Goal: Information Seeking & Learning: Learn about a topic

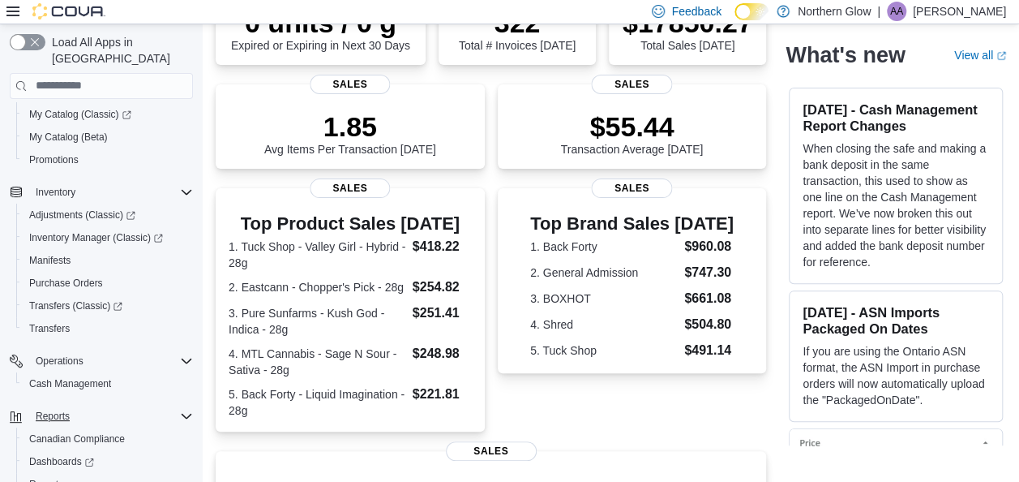
scroll to position [212, 0]
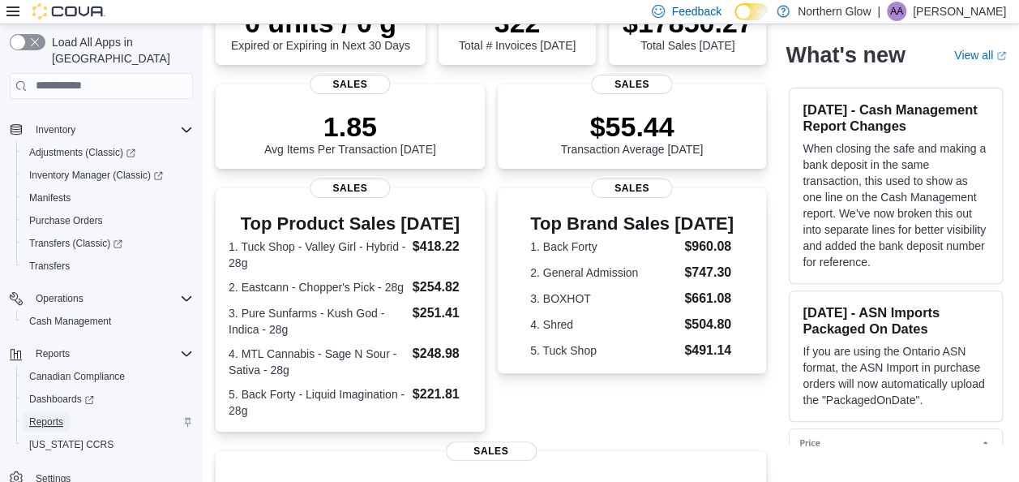
click at [54, 415] on span "Reports" at bounding box center [46, 421] width 34 height 13
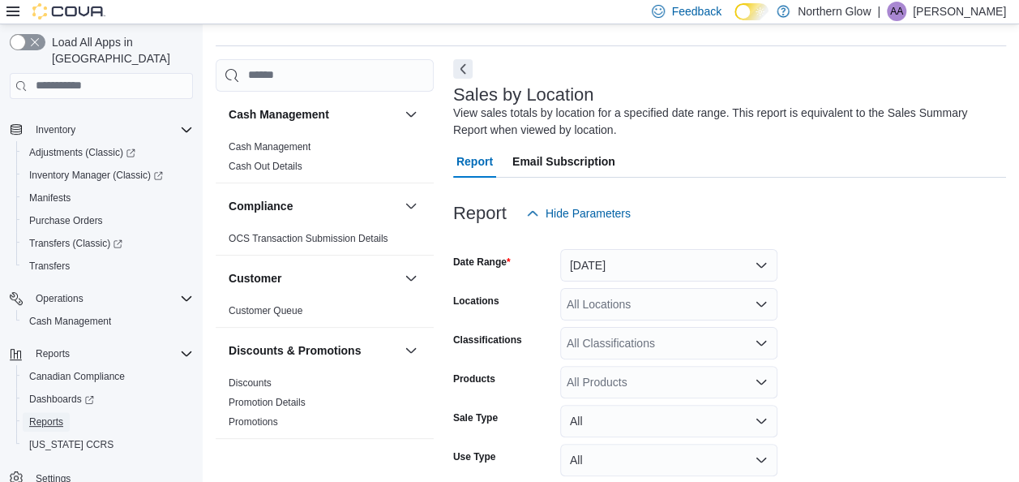
scroll to position [54, 0]
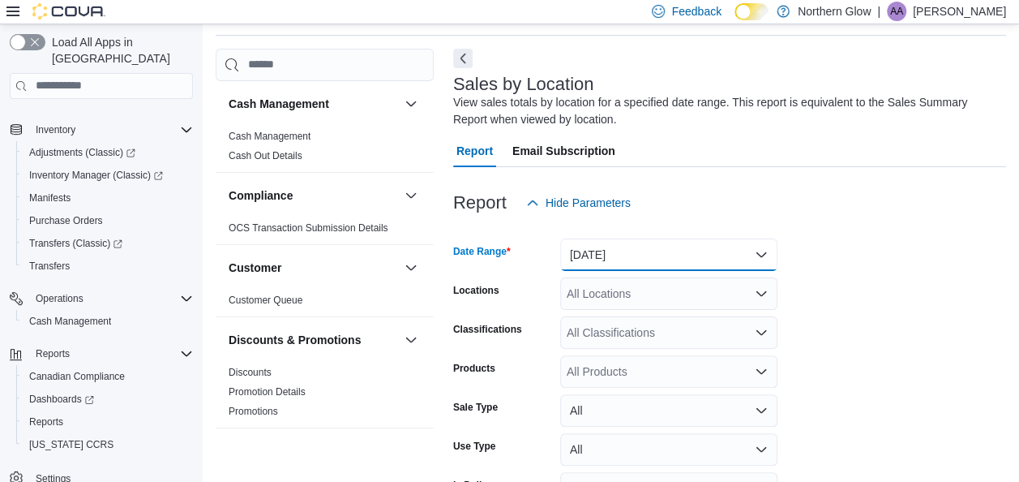
click at [634, 251] on button "[DATE]" at bounding box center [668, 254] width 217 height 32
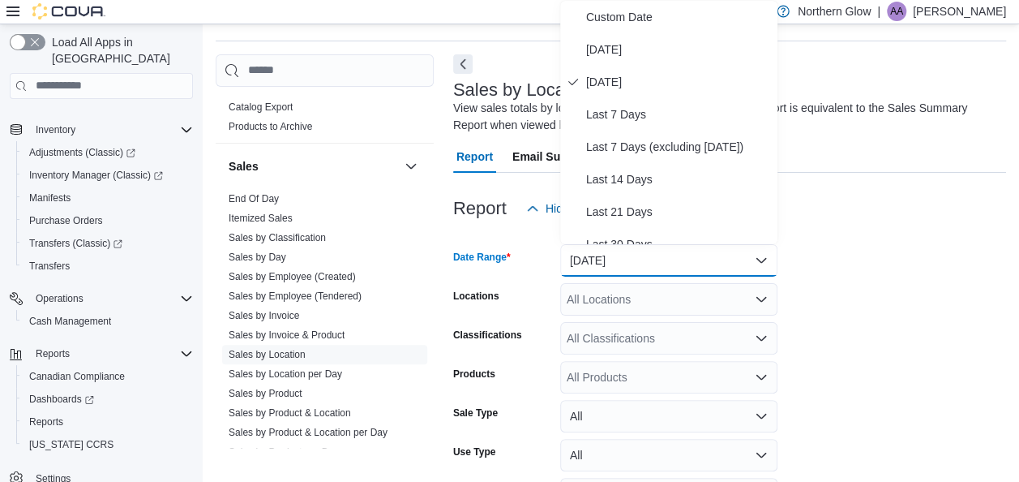
scroll to position [1007, 0]
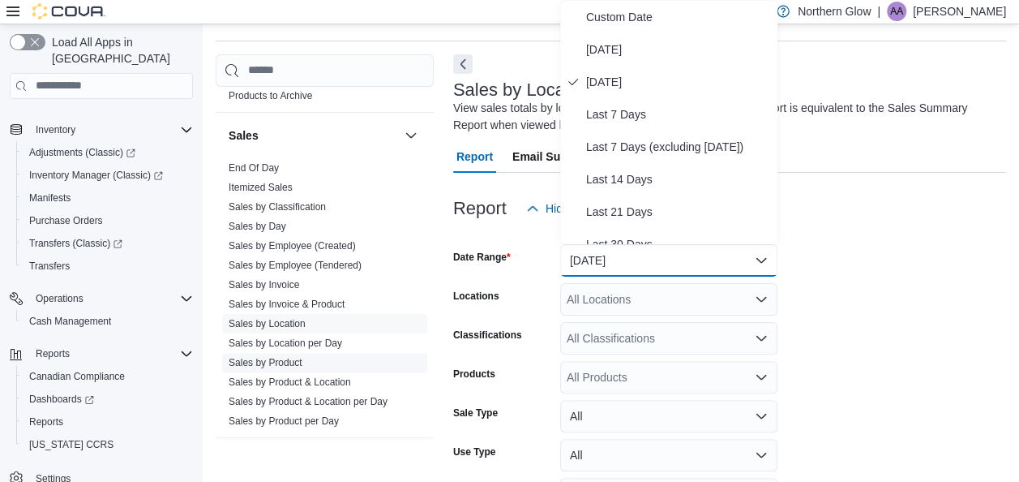
click at [293, 360] on link "Sales by Product" at bounding box center [266, 362] width 74 height 11
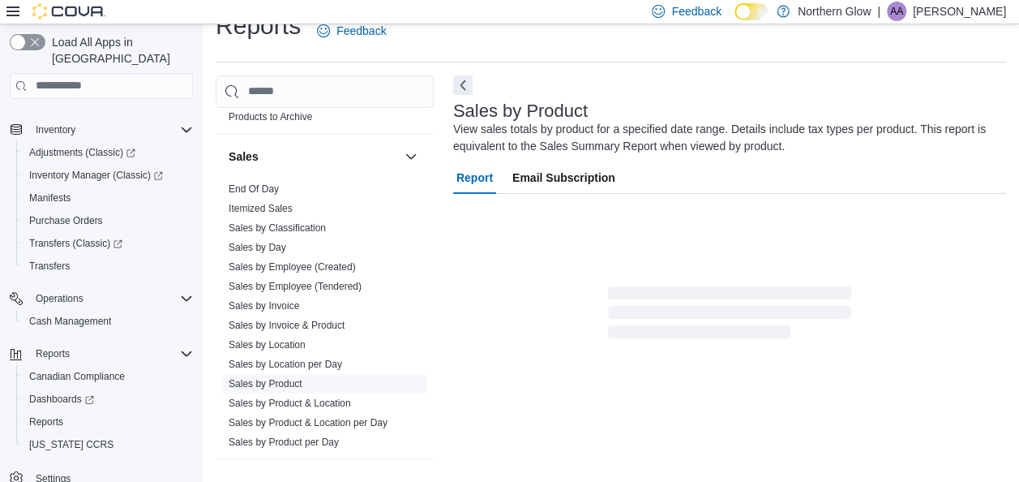
scroll to position [54, 0]
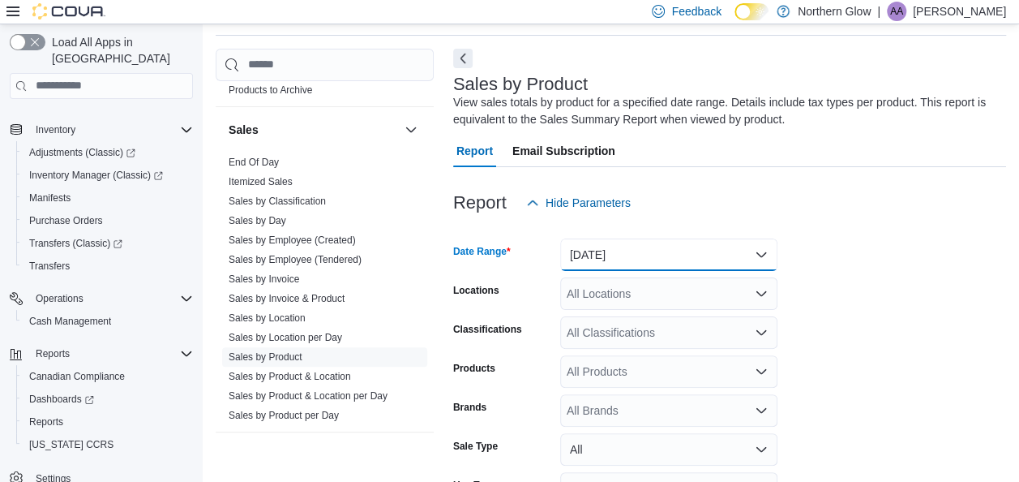
click at [629, 249] on button "[DATE]" at bounding box center [668, 254] width 217 height 32
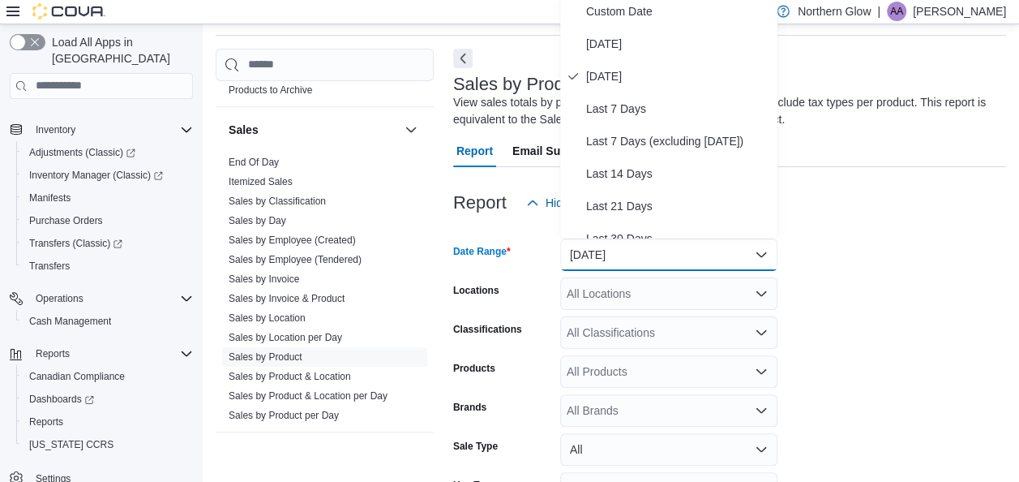
scroll to position [49, 0]
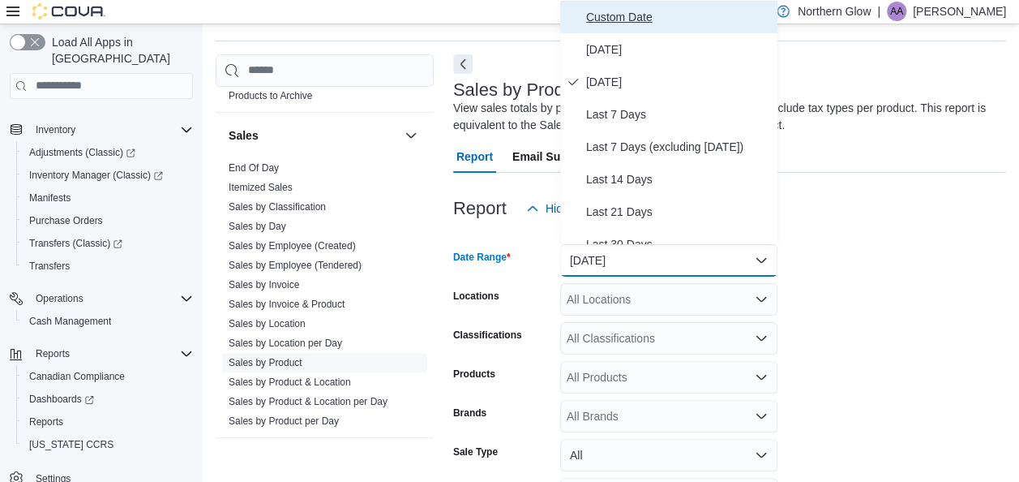
click at [627, 26] on button "Custom Date" at bounding box center [668, 17] width 217 height 32
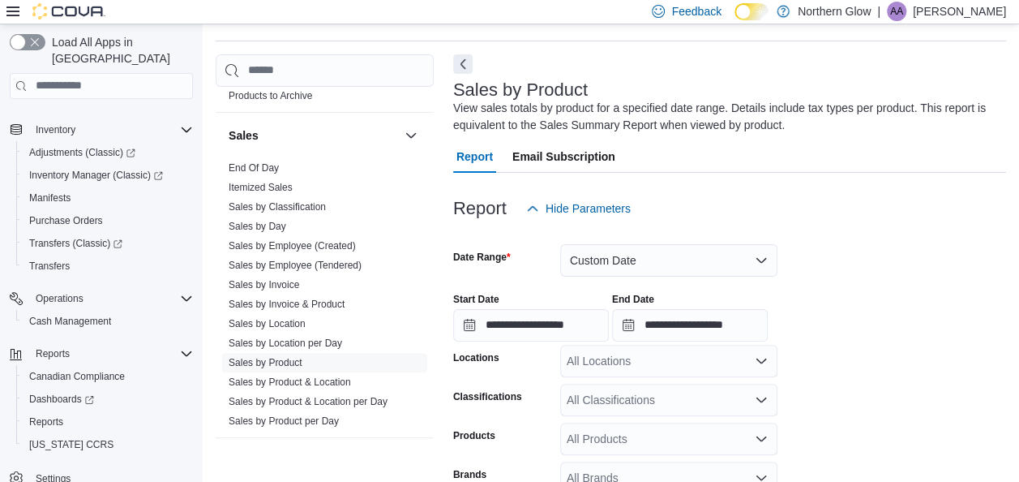
click at [509, 303] on div "Start Date" at bounding box center [531, 299] width 156 height 13
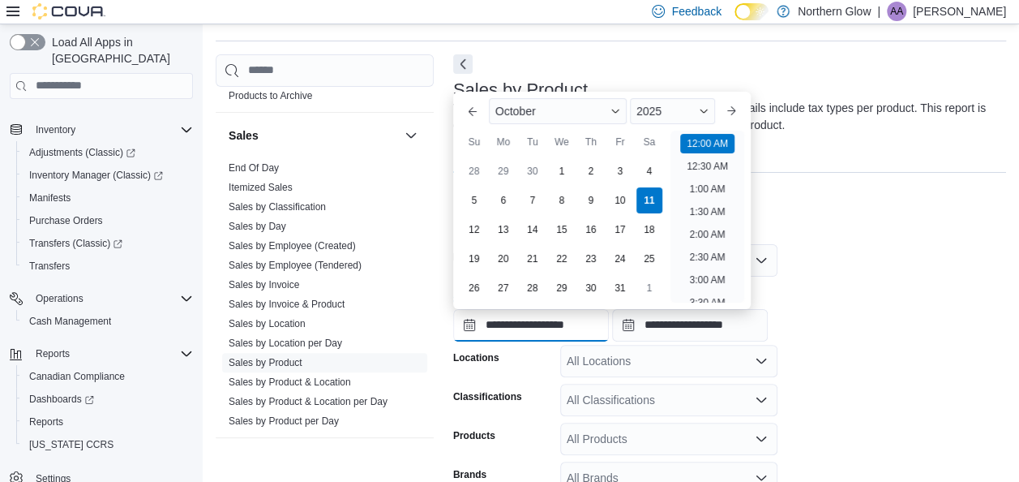
click at [502, 323] on input "**********" at bounding box center [531, 325] width 156 height 32
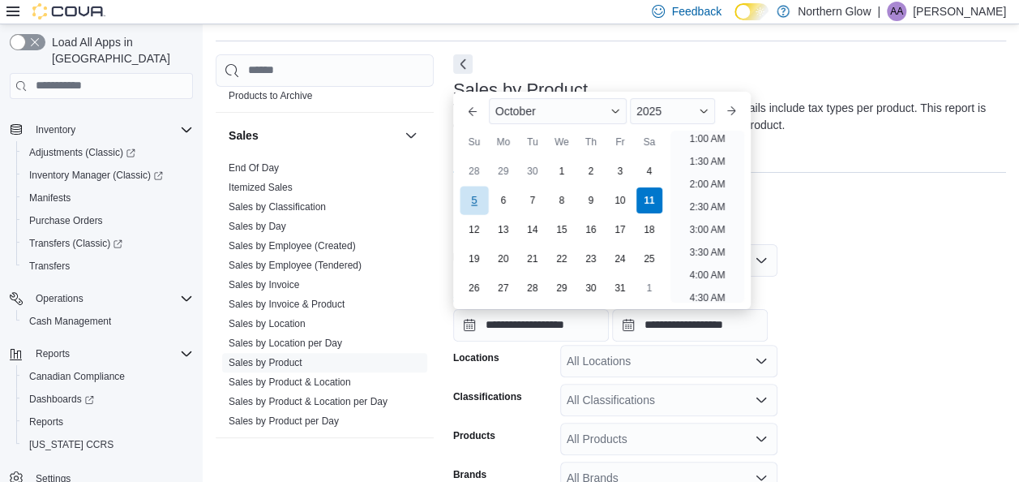
click at [469, 198] on div "5" at bounding box center [474, 200] width 28 height 28
type input "**********"
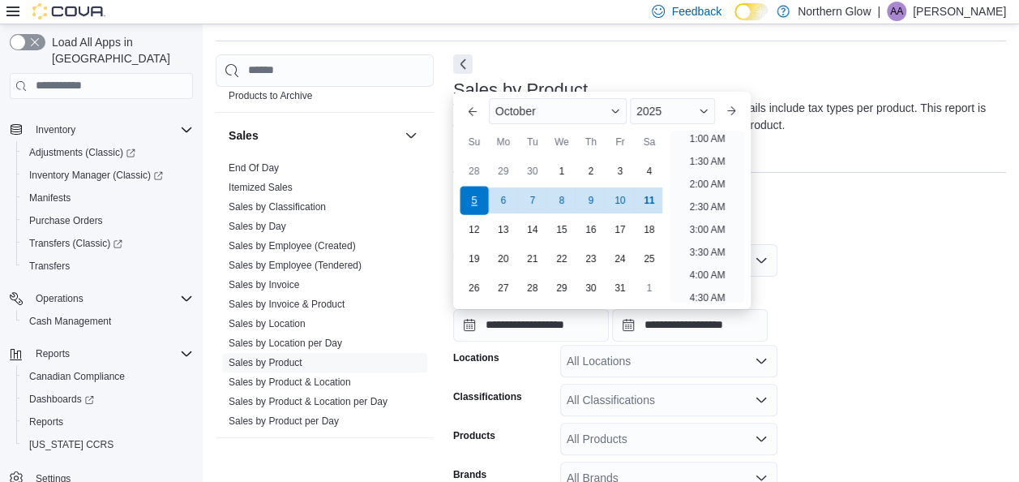
scroll to position [3, 0]
click at [687, 364] on div "All Locations" at bounding box center [668, 361] width 217 height 32
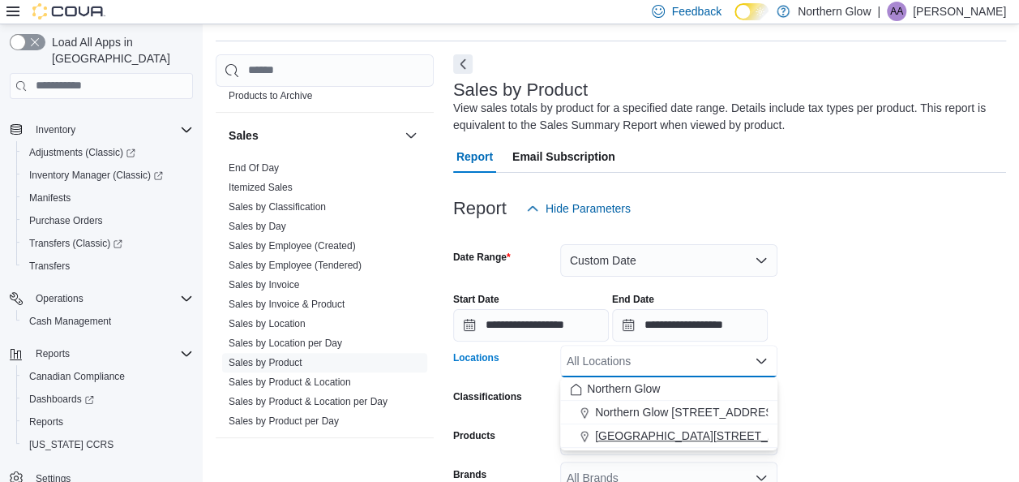
click at [692, 433] on span "[GEOGRAPHIC_DATA][STREET_ADDRESS]" at bounding box center [710, 435] width 230 height 16
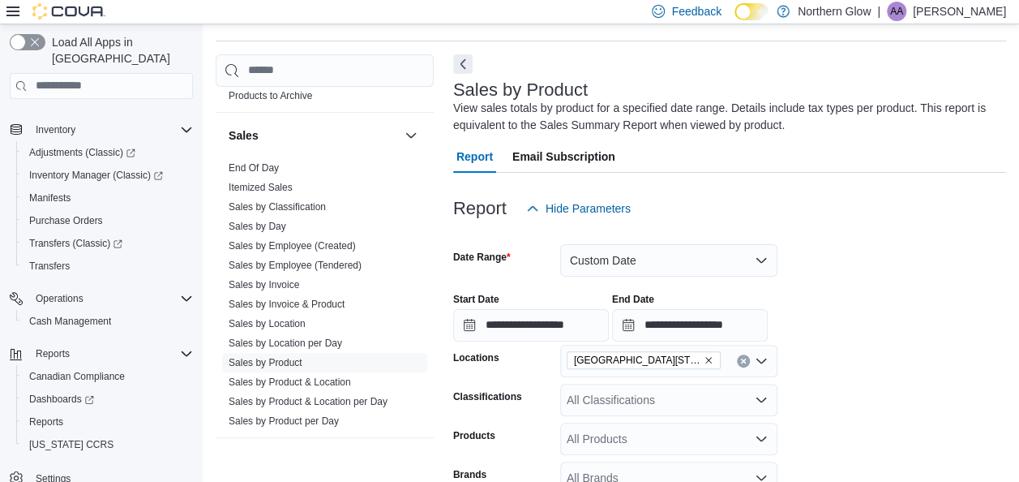
click at [906, 423] on form "**********" at bounding box center [729, 440] width 553 height 431
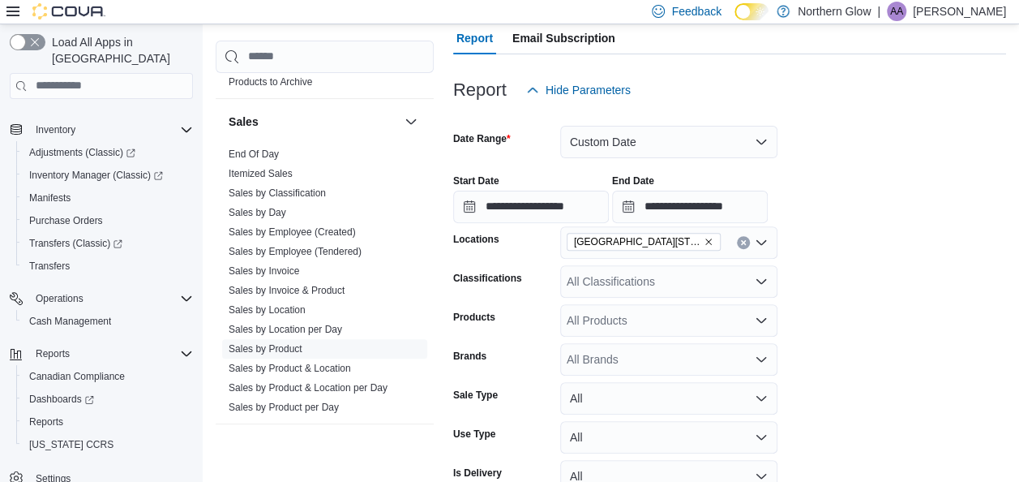
scroll to position [255, 0]
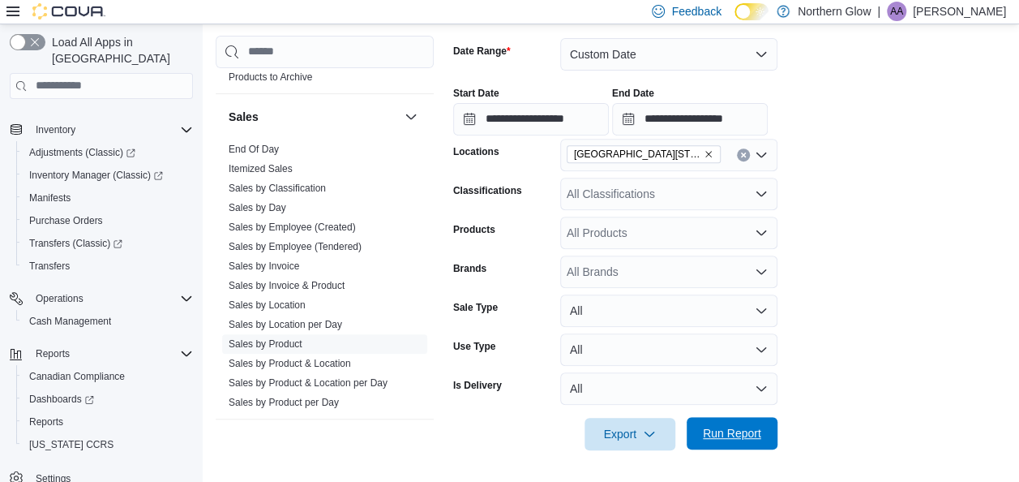
drag, startPoint x: 736, startPoint y: 422, endPoint x: 741, endPoint y: 444, distance: 23.2
click at [741, 444] on span "Run Report" at bounding box center [731, 433] width 71 height 32
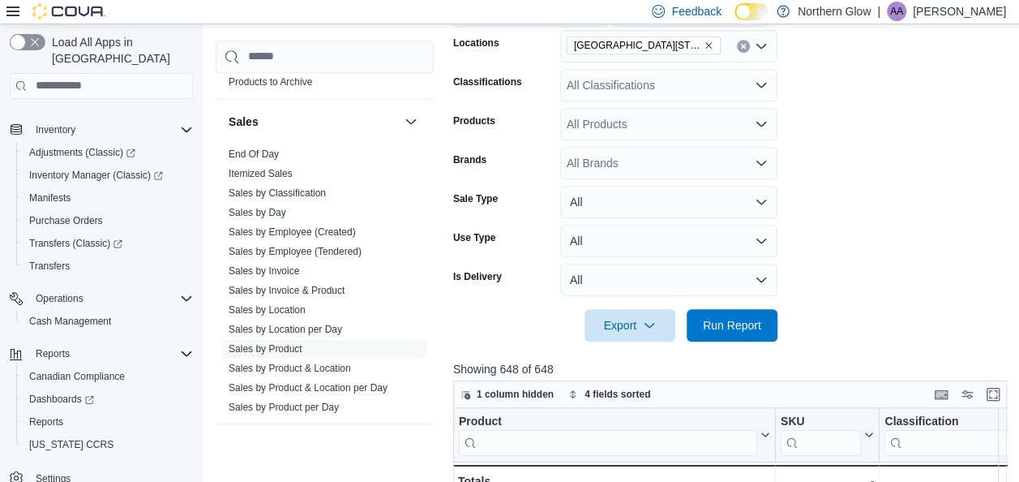
scroll to position [0, 36]
click at [1000, 392] on button "Enter fullscreen" at bounding box center [992, 392] width 19 height 19
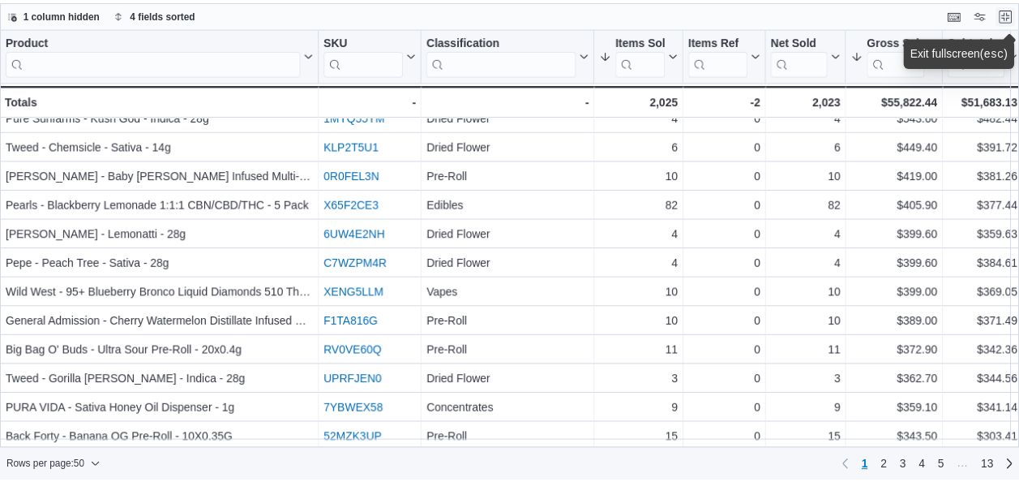
scroll to position [0, 0]
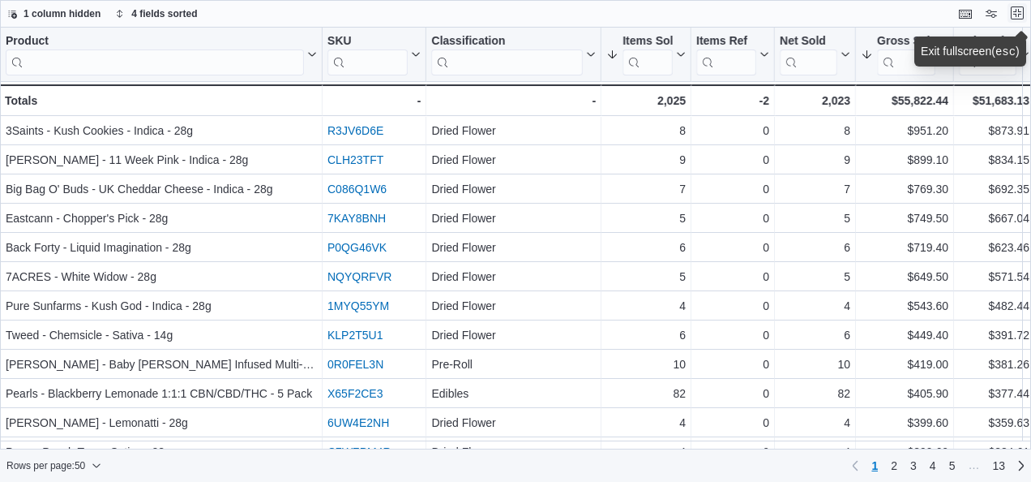
click at [1015, 6] on button "Exit fullscreen" at bounding box center [1017, 12] width 19 height 19
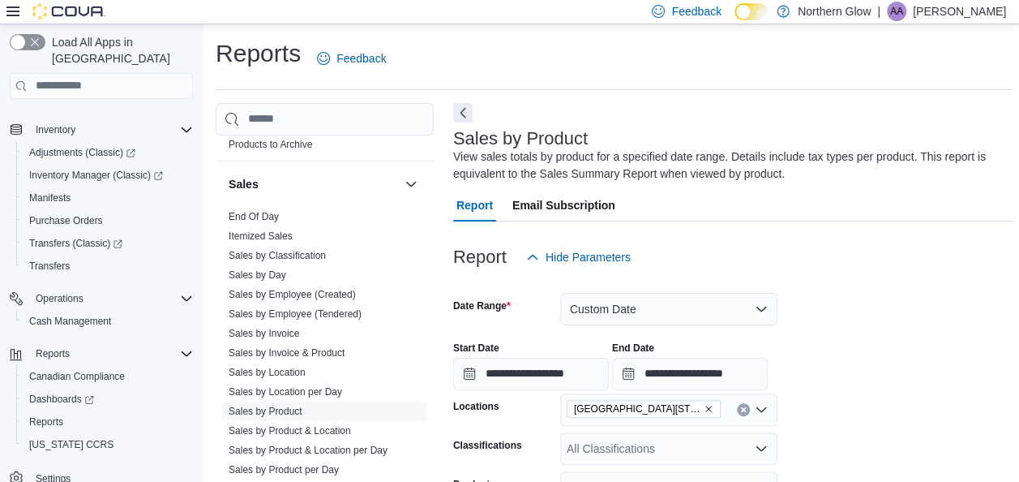
click at [670, 446] on div "All Classifications" at bounding box center [668, 448] width 217 height 32
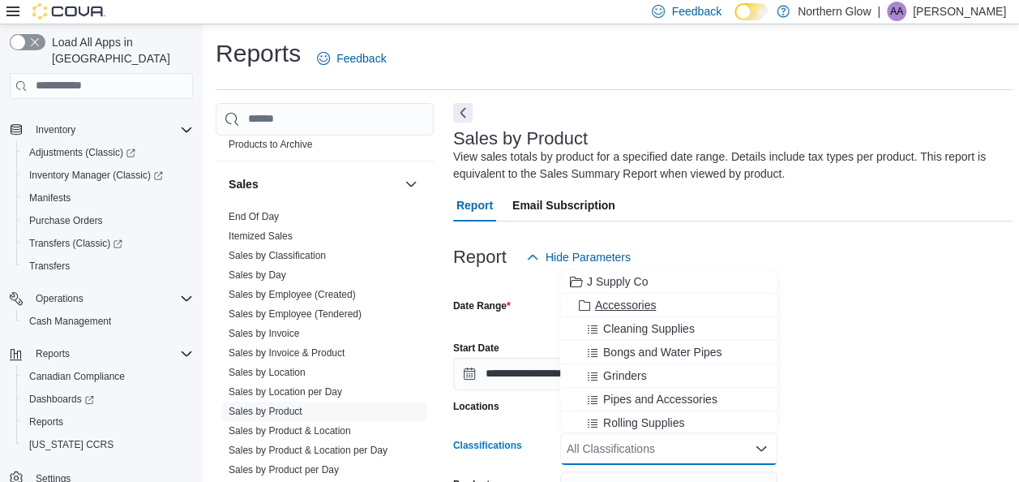
click at [627, 307] on span "Accessories" at bounding box center [625, 305] width 61 height 16
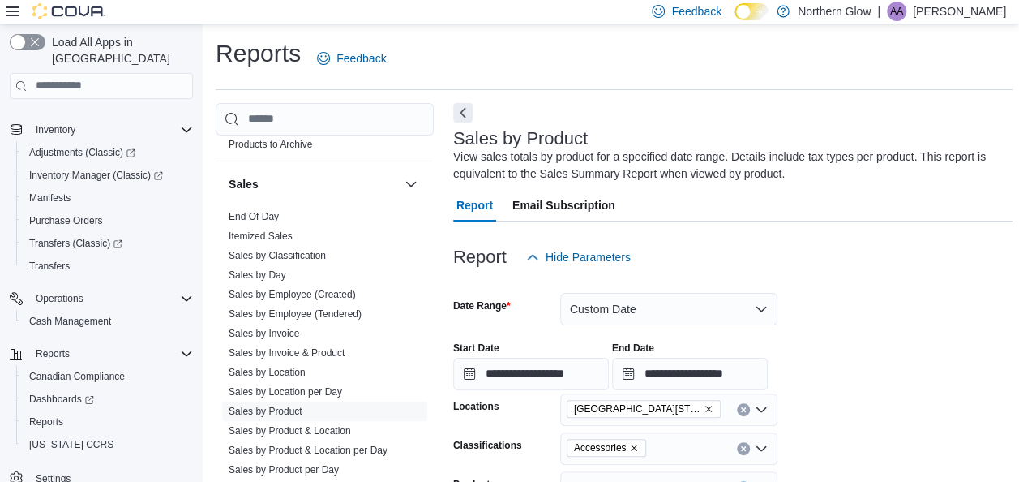
click at [876, 365] on div "**********" at bounding box center [732, 359] width 559 height 62
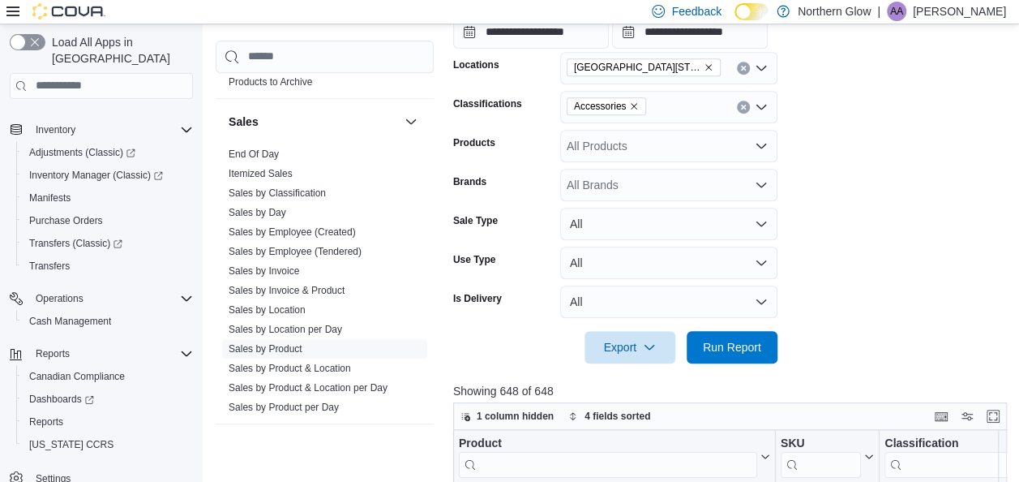
scroll to position [346, 0]
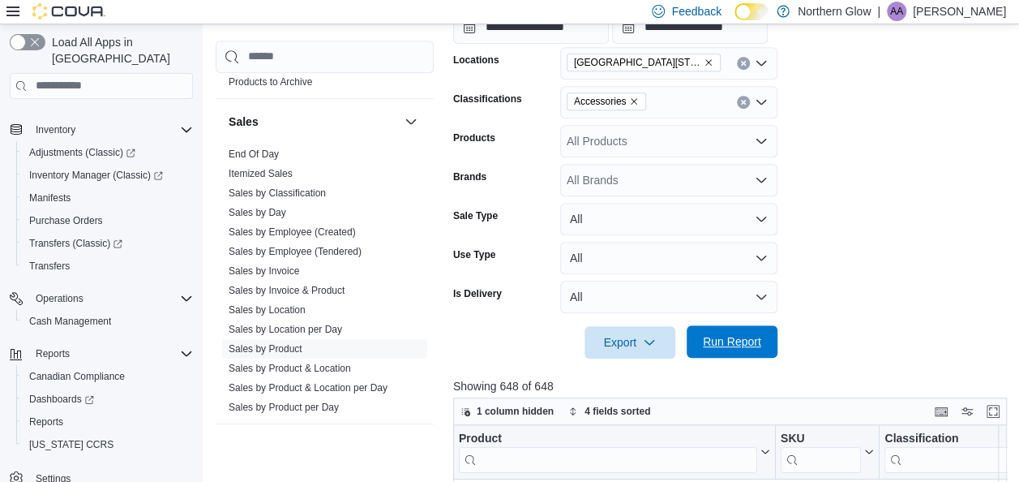
click at [739, 330] on span "Run Report" at bounding box center [731, 341] width 71 height 32
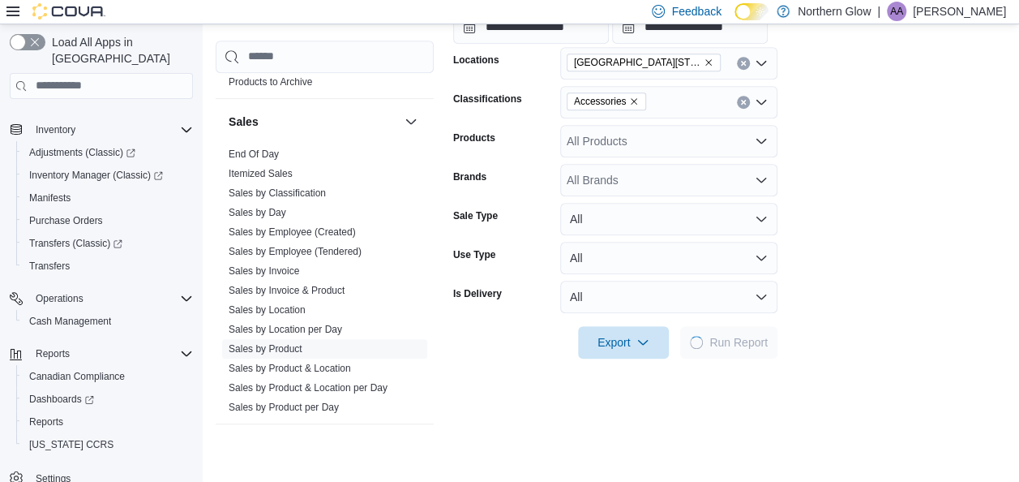
click at [739, 330] on span "Run Report" at bounding box center [729, 342] width 78 height 32
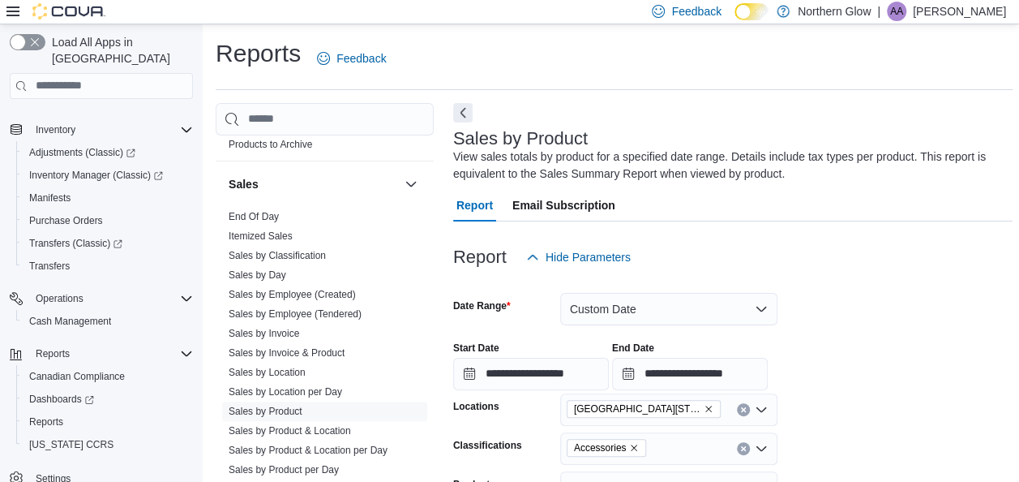
click at [708, 404] on icon "Remove Northern Glow 701 Memorial Ave from selection in this group" at bounding box center [709, 409] width 10 height 10
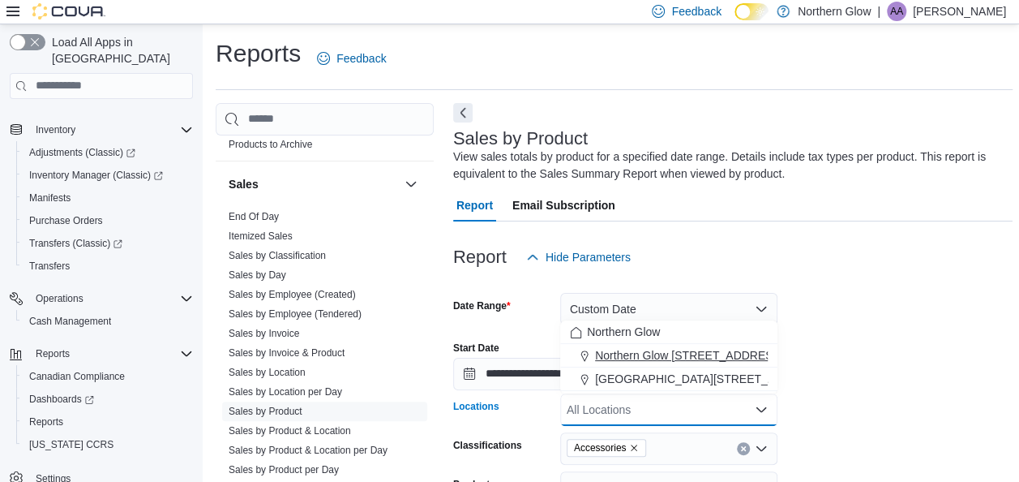
click at [666, 349] on span "Northern Glow [STREET_ADDRESS][PERSON_NAME]" at bounding box center [736, 355] width 282 height 16
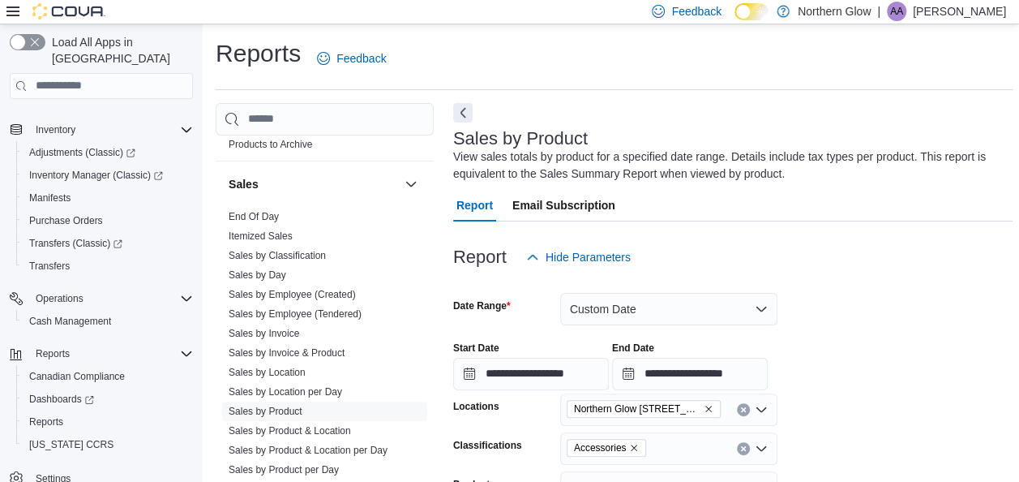
click at [911, 368] on div "**********" at bounding box center [732, 359] width 559 height 62
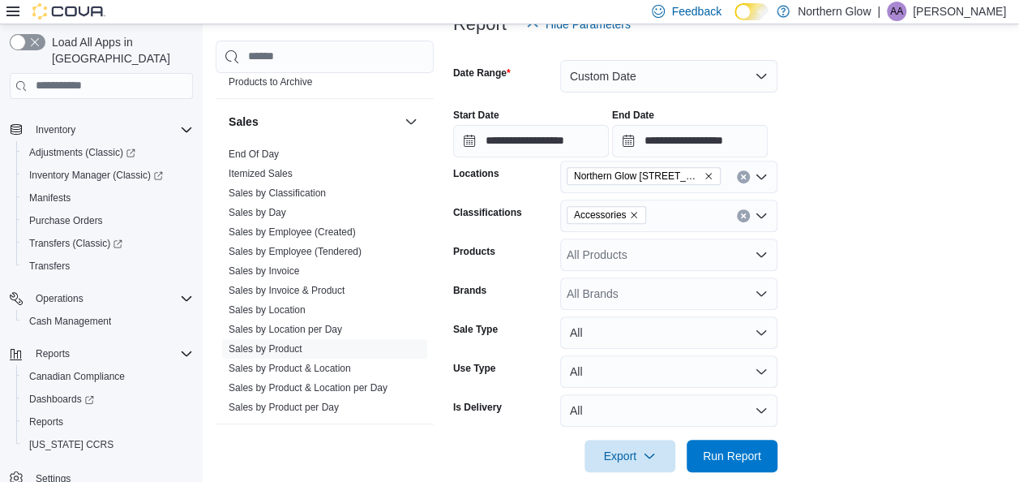
scroll to position [235, 0]
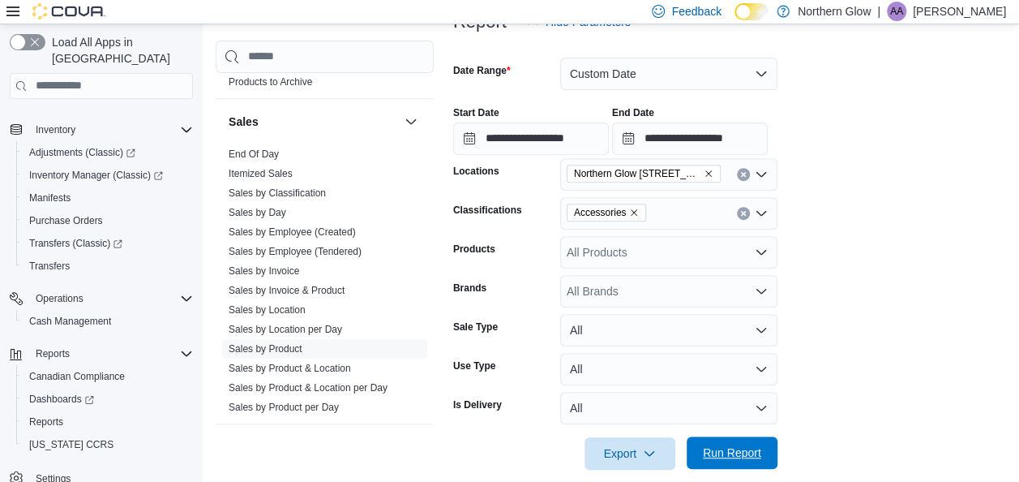
click at [718, 461] on span "Run Report" at bounding box center [731, 452] width 71 height 32
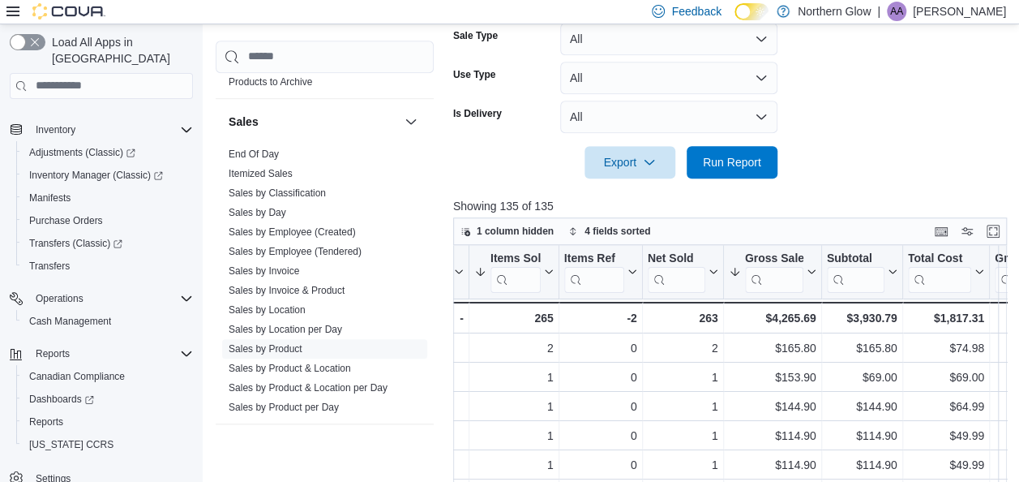
scroll to position [0, 586]
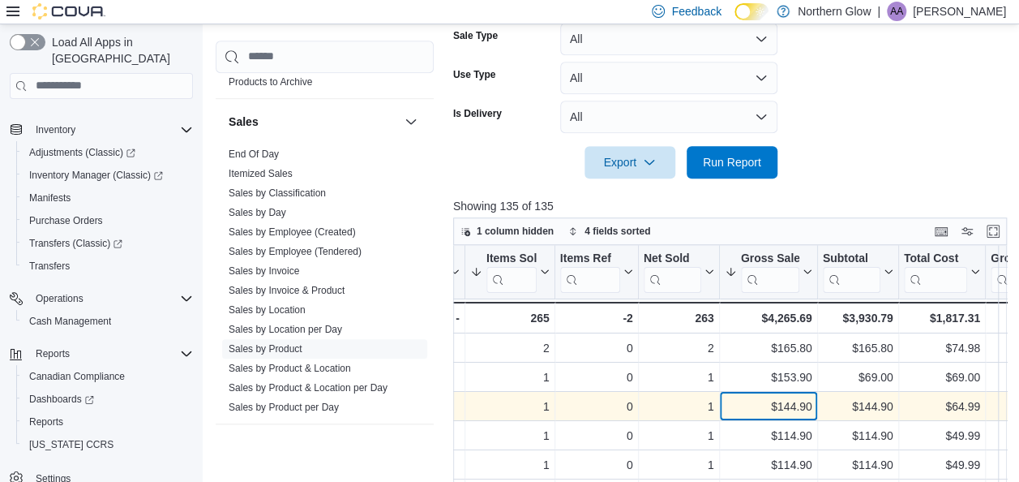
click at [722, 402] on div "$144.90 - Gross Sales, column 7, row 3" at bounding box center [768, 406] width 98 height 29
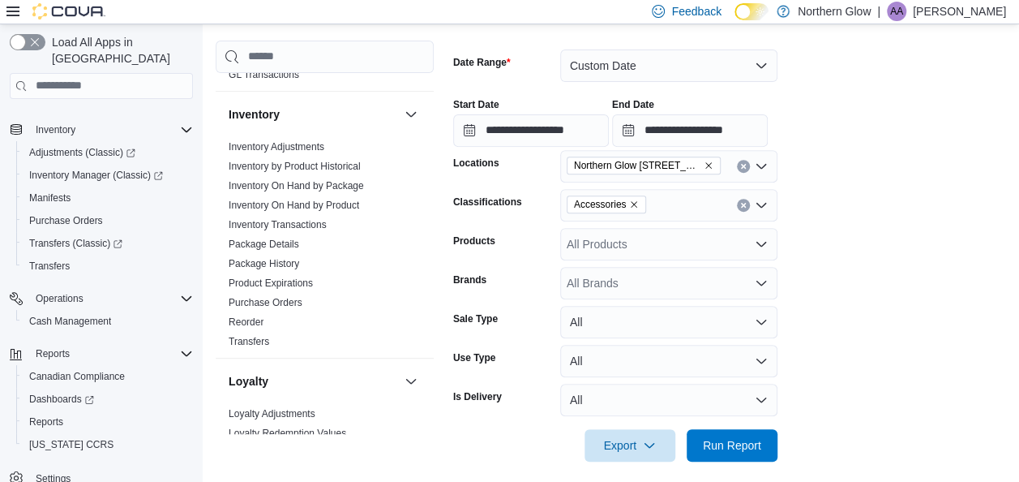
scroll to position [420, 0]
click at [321, 201] on link "Inventory On Hand by Product" at bounding box center [294, 204] width 131 height 11
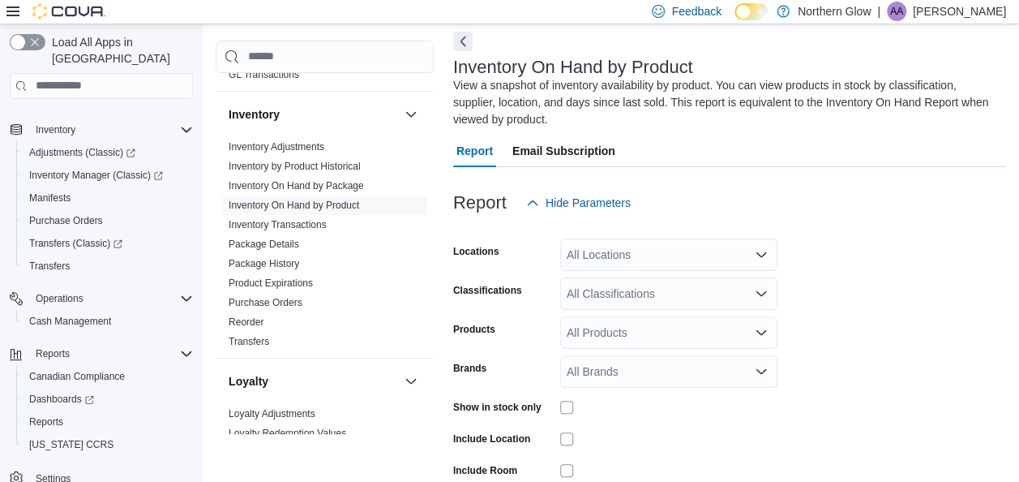
scroll to position [182, 0]
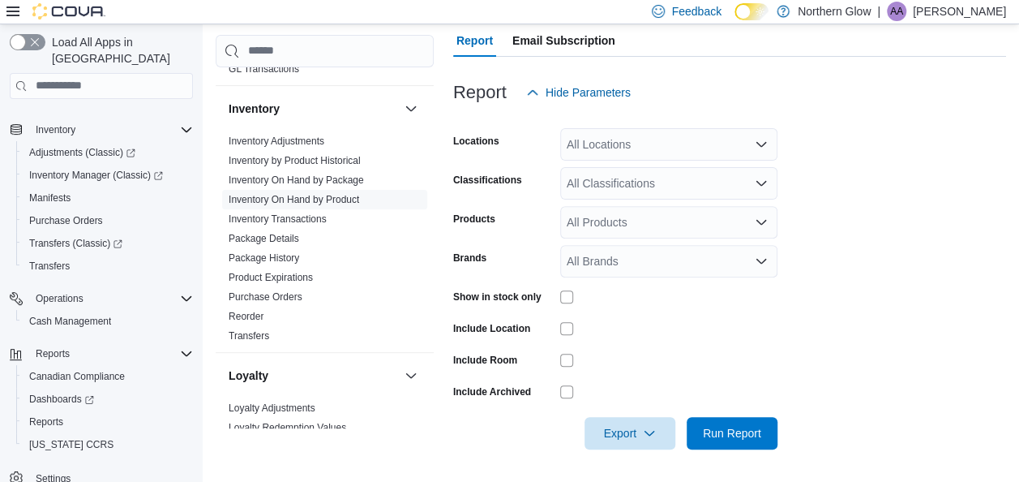
click at [623, 136] on div "All Locations" at bounding box center [668, 144] width 217 height 32
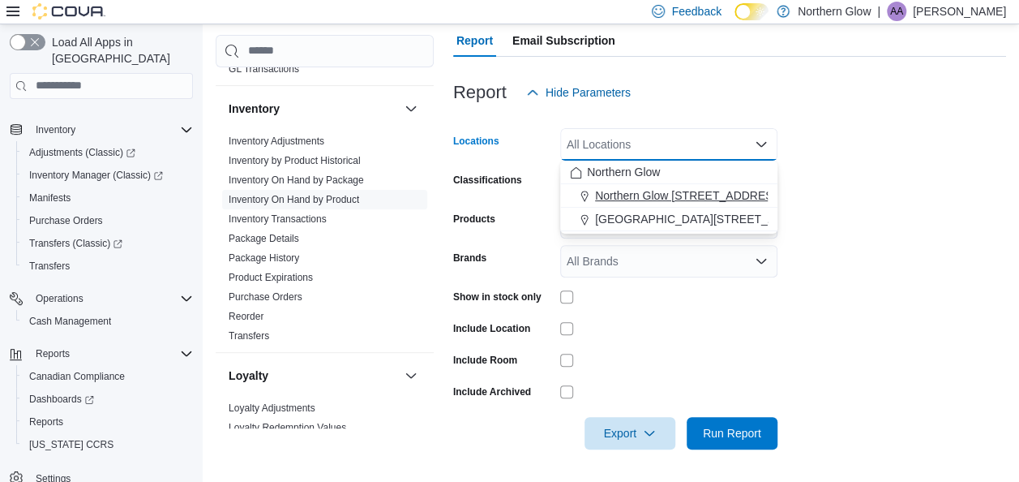
click at [672, 190] on span "Northern Glow [STREET_ADDRESS][PERSON_NAME]" at bounding box center [736, 195] width 282 height 16
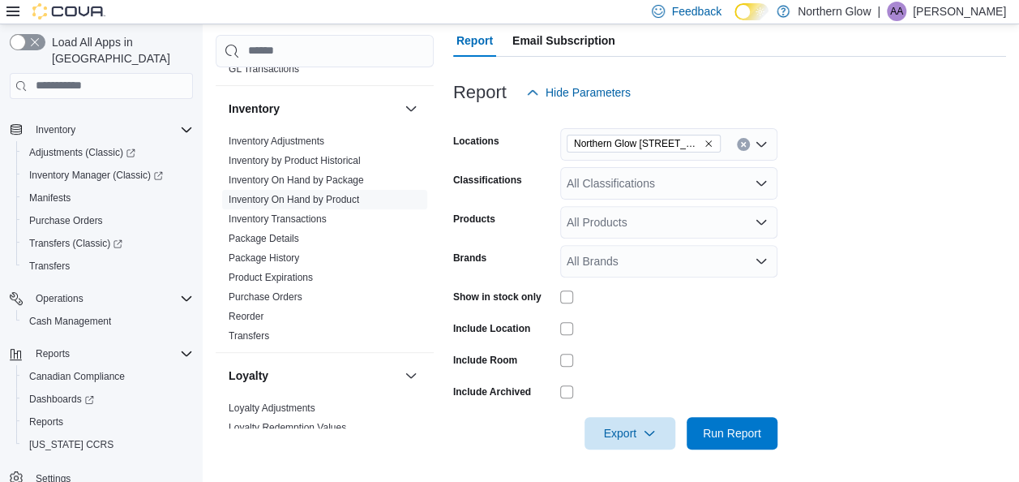
click at [918, 242] on form "Locations [GEOGRAPHIC_DATA] [STREET_ADDRESS][PERSON_NAME] Classifications All C…" at bounding box center [729, 279] width 553 height 340
click at [683, 182] on div "All Classifications" at bounding box center [668, 183] width 217 height 32
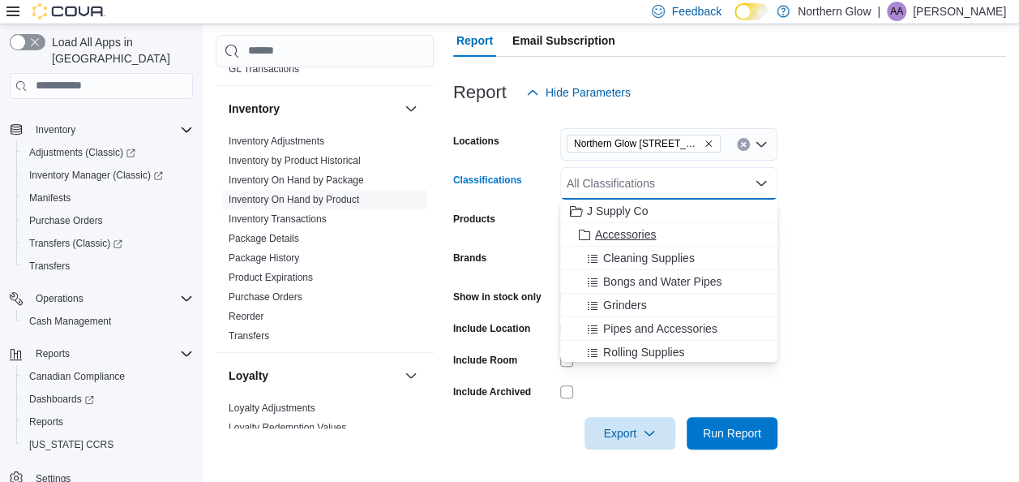
click at [678, 231] on div "Accessories" at bounding box center [669, 234] width 198 height 16
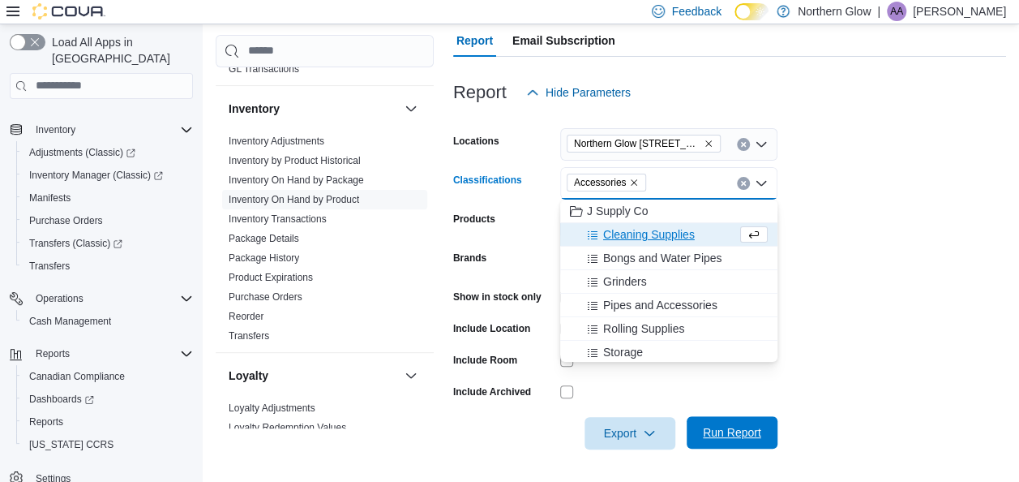
click at [738, 431] on span "Run Report" at bounding box center [732, 432] width 58 height 16
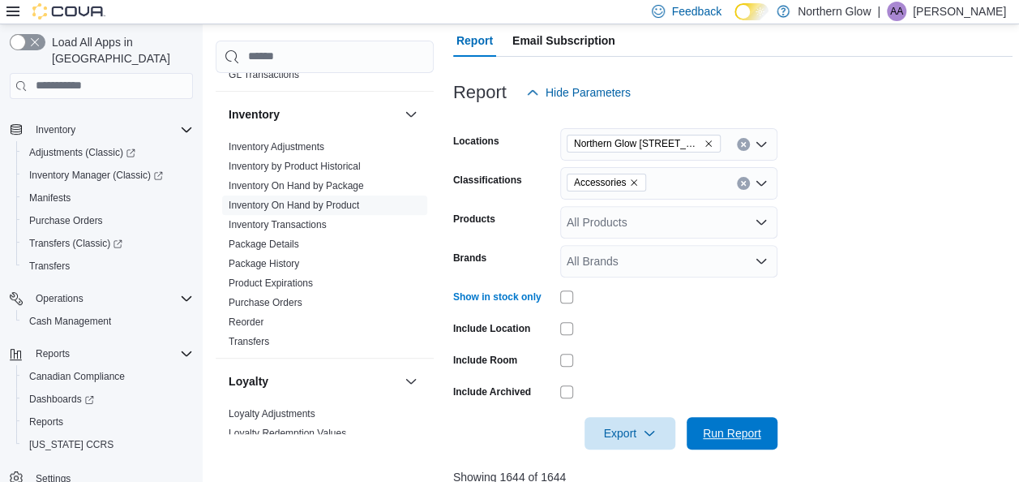
click at [738, 417] on div "Export Run Report" at bounding box center [615, 433] width 324 height 32
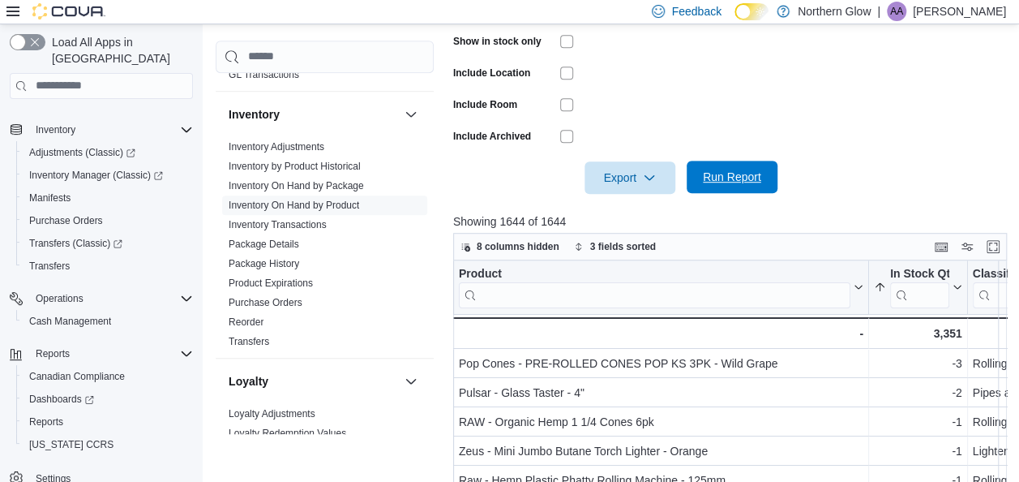
scroll to position [442, 0]
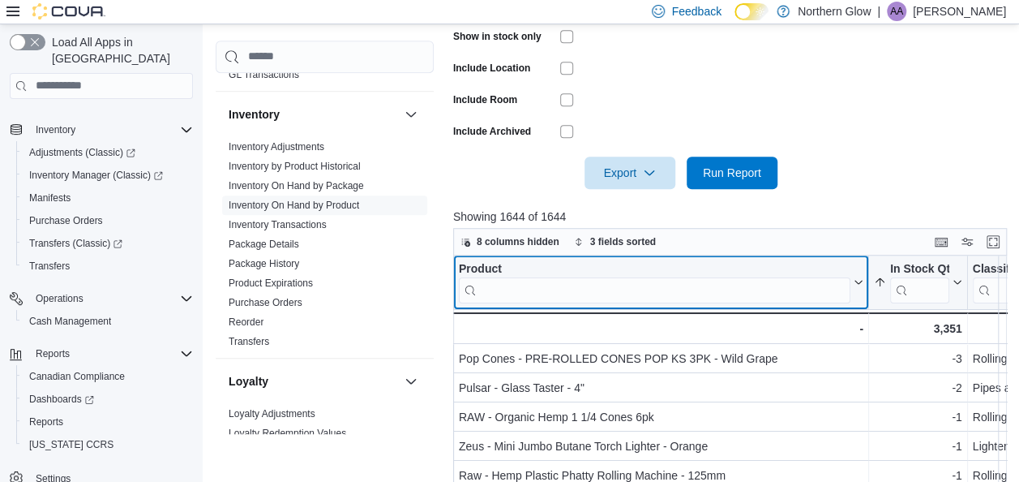
click at [546, 283] on input "search" at bounding box center [655, 289] width 392 height 26
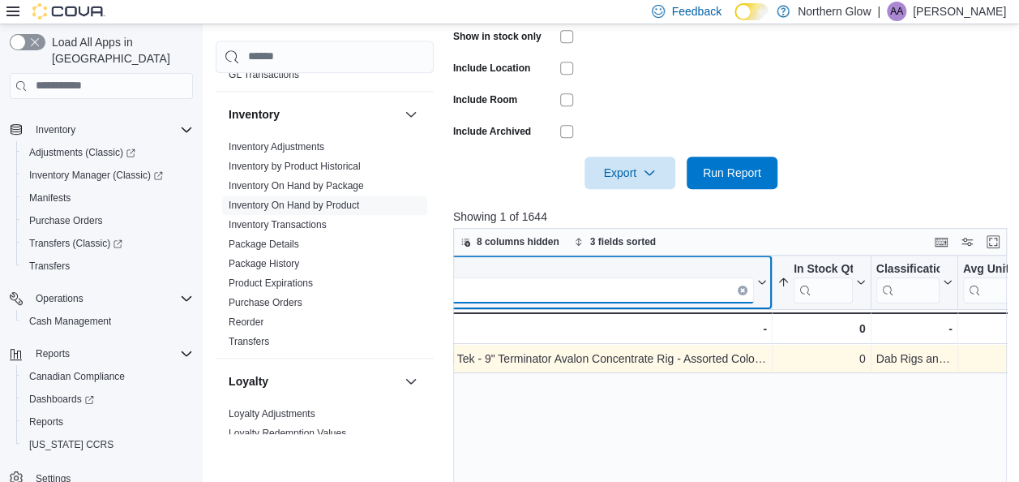
scroll to position [0, 0]
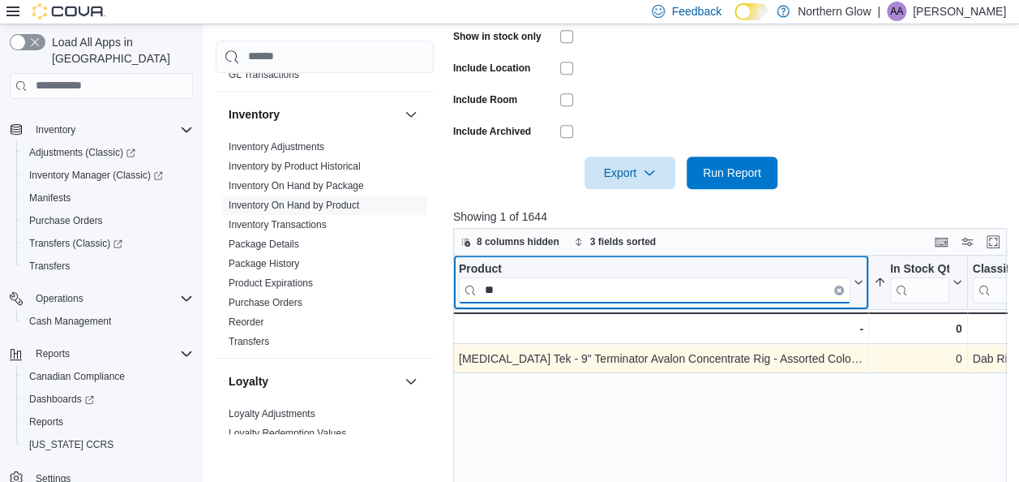
type input "*"
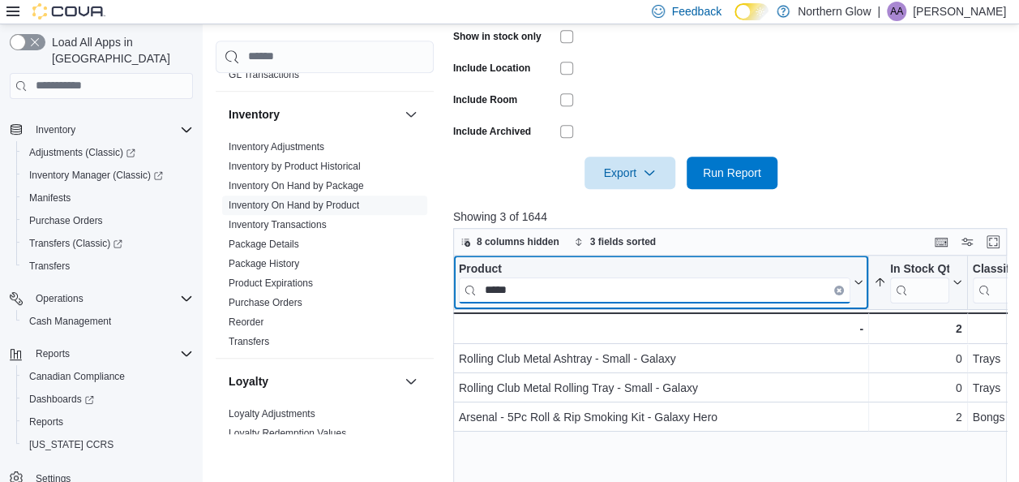
type input "*****"
